Goal: Information Seeking & Learning: Learn about a topic

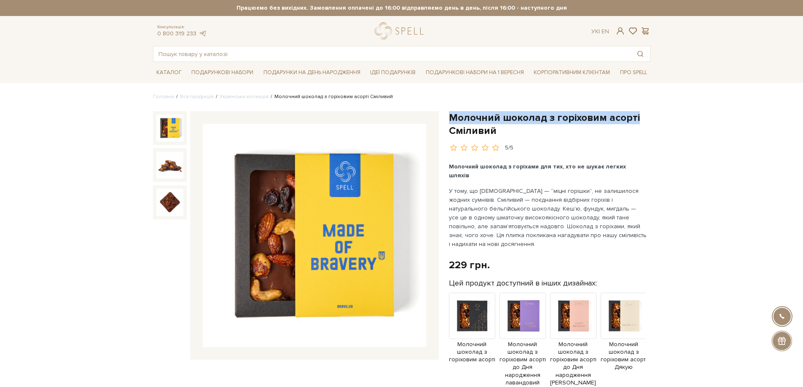
drag, startPoint x: 449, startPoint y: 117, endPoint x: 635, endPoint y: 116, distance: 185.8
click at [635, 116] on h1 "Молочний шоколад з горіховим асорті Сміливий" at bounding box center [549, 124] width 201 height 26
drag, startPoint x: 450, startPoint y: 255, endPoint x: 487, endPoint y: 255, distance: 37.5
click at [487, 259] on div "229 грн." at bounding box center [469, 265] width 41 height 13
copy div "229 грн"
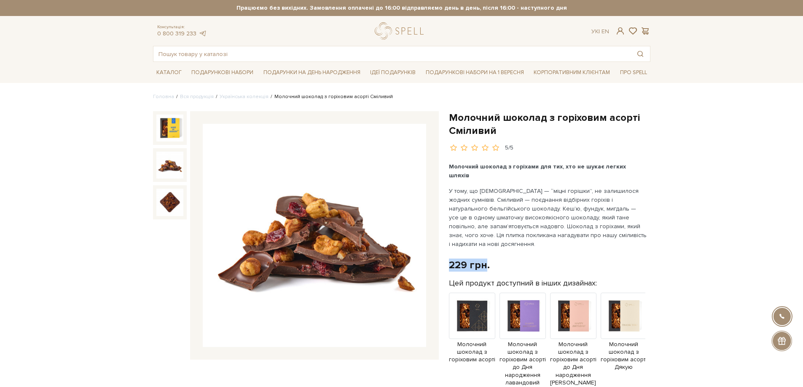
click at [178, 167] on img at bounding box center [169, 165] width 27 height 27
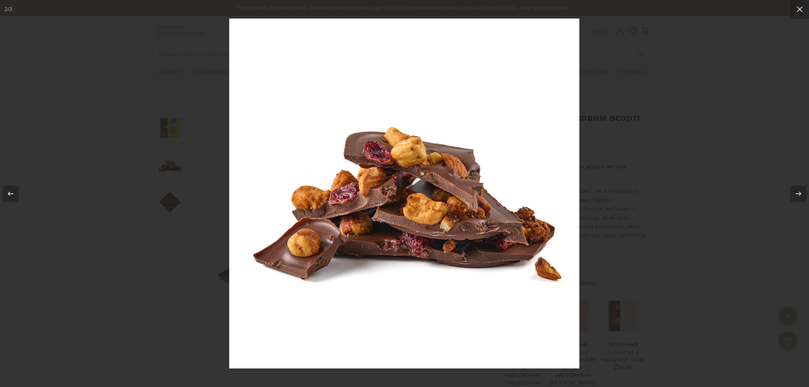
click at [172, 202] on div at bounding box center [404, 193] width 809 height 387
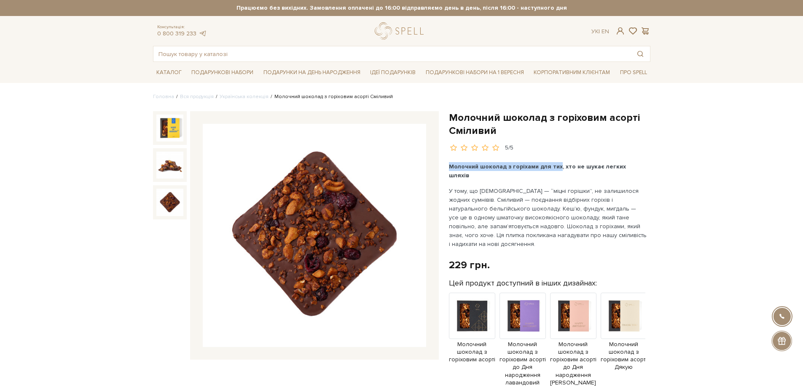
drag, startPoint x: 450, startPoint y: 165, endPoint x: 557, endPoint y: 166, distance: 107.0
click at [557, 166] on b "Молочний шоколад з горіхами для тих, хто не шукає легких шляхів" at bounding box center [537, 171] width 177 height 16
copy b "Молочний шоколад з горіхами для тих"
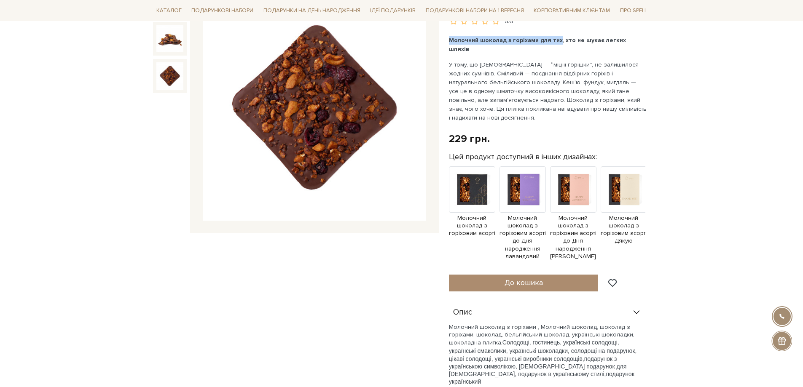
scroll to position [211, 0]
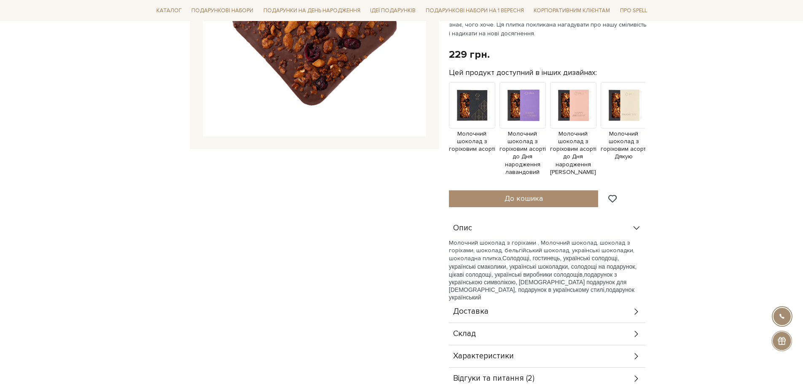
click at [464, 353] on span "Характеристики" at bounding box center [483, 357] width 61 height 8
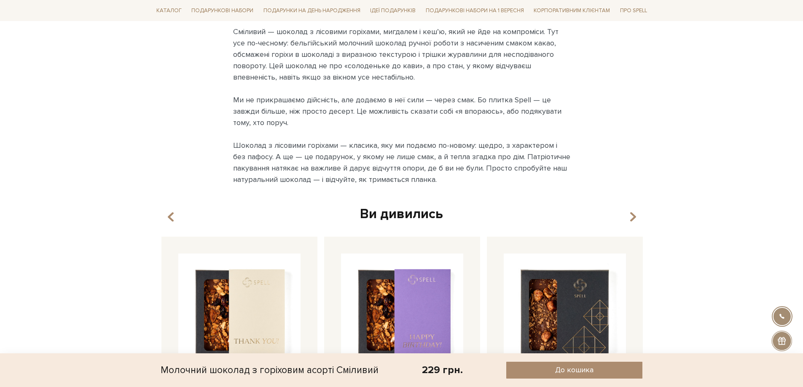
scroll to position [674, 0]
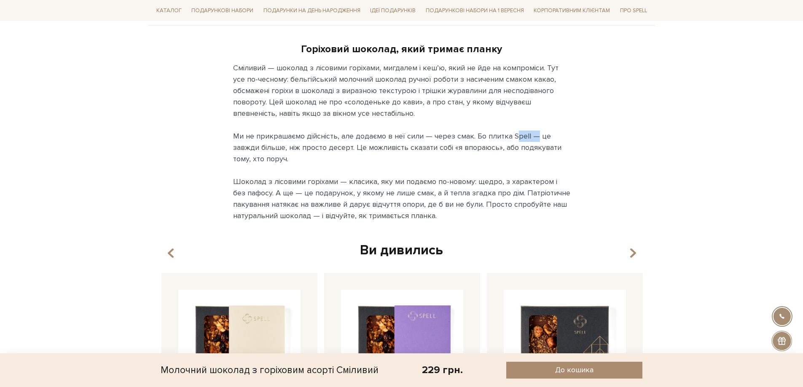
drag, startPoint x: 510, startPoint y: 129, endPoint x: 528, endPoint y: 131, distance: 18.2
click at [528, 131] on div "Сміливий — шоколад з лісовими горіхами, мигдалем і кеш’ю, який не йде на компро…" at bounding box center [401, 141] width 337 height 159
copy div "Spell"
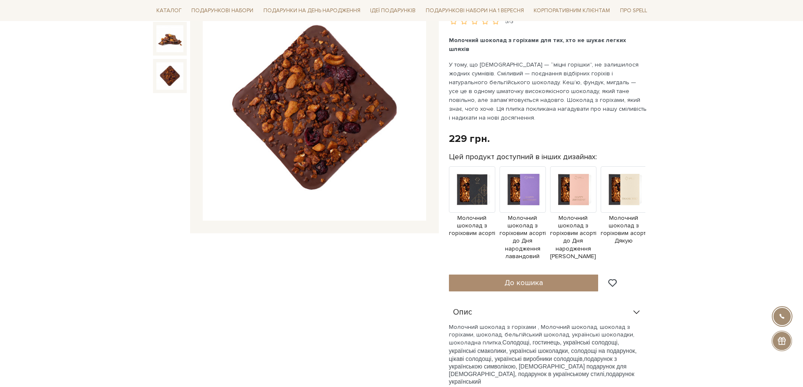
scroll to position [0, 0]
